Goal: Complete application form: Complete application form

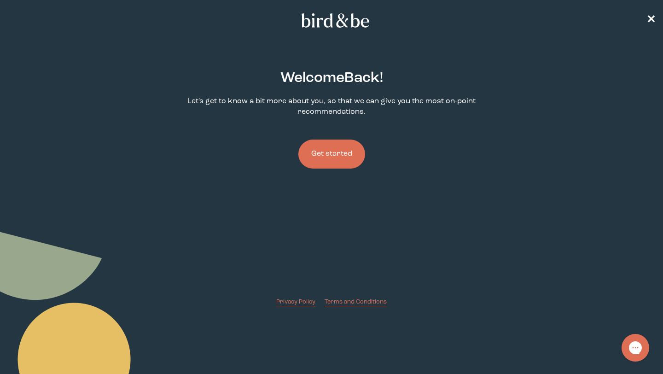
click at [340, 154] on button "Get started" at bounding box center [332, 154] width 67 height 29
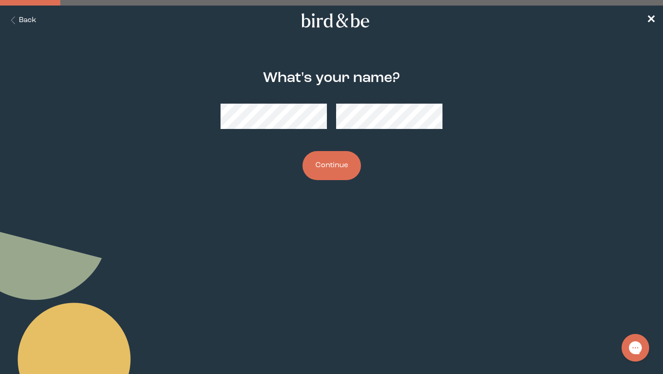
click at [326, 167] on button "Continue" at bounding box center [332, 165] width 59 height 29
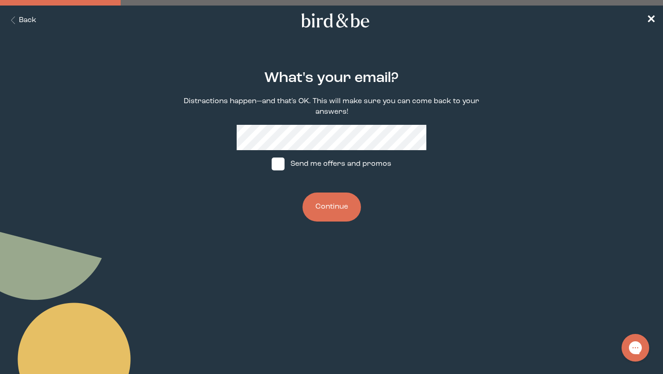
click at [338, 205] on button "Continue" at bounding box center [332, 207] width 59 height 29
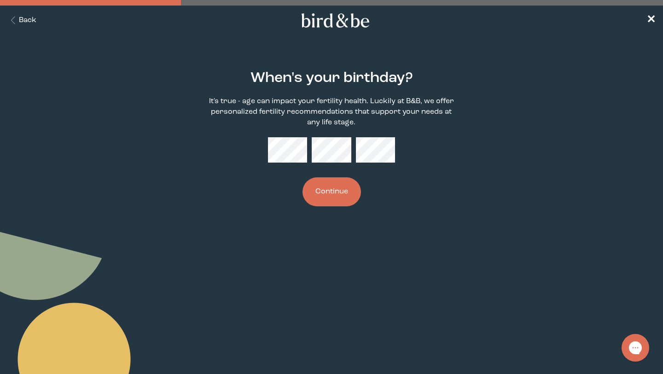
click at [341, 197] on button "Continue" at bounding box center [332, 191] width 59 height 29
click at [331, 181] on button "Continue" at bounding box center [332, 191] width 59 height 29
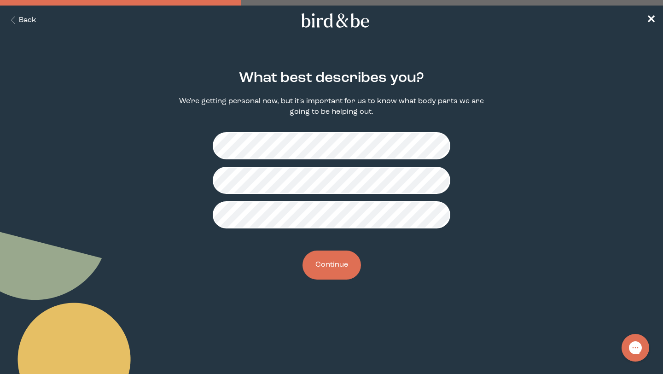
click at [326, 271] on button "Continue" at bounding box center [332, 265] width 59 height 29
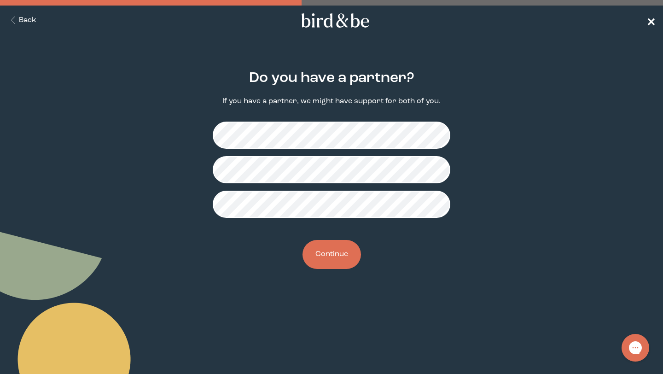
click at [651, 15] on nav "Back ✕" at bounding box center [331, 20] width 663 height 29
click at [650, 20] on span "✕" at bounding box center [651, 20] width 9 height 11
